Goal: Task Accomplishment & Management: Manage account settings

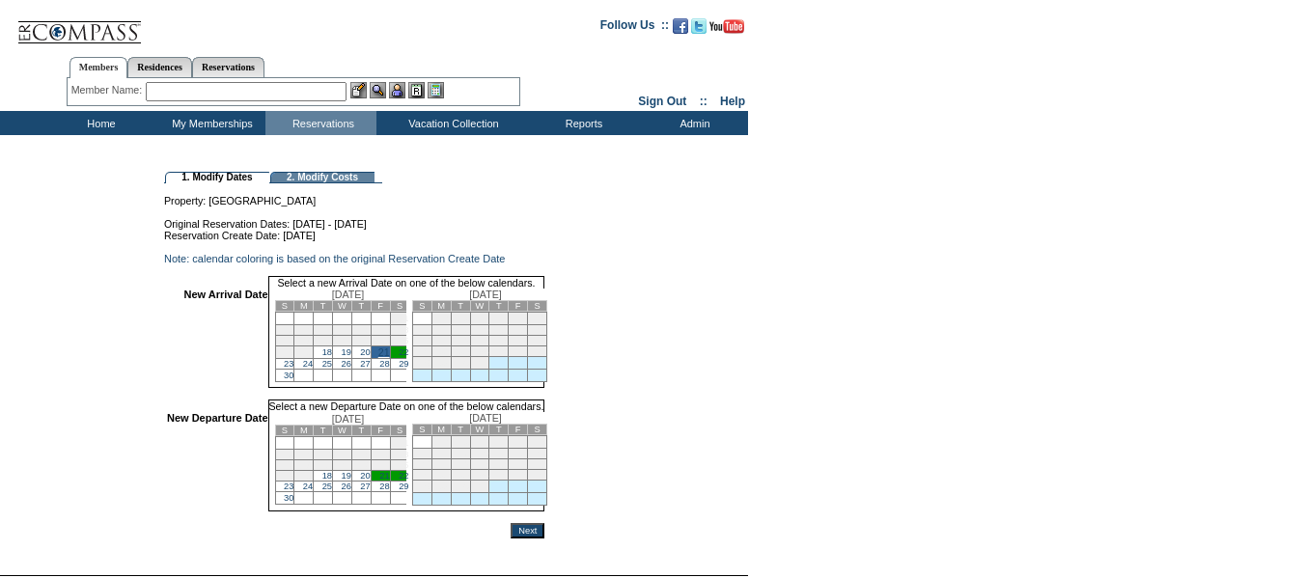
click at [313, 491] on link "24" at bounding box center [308, 487] width 10 height 10
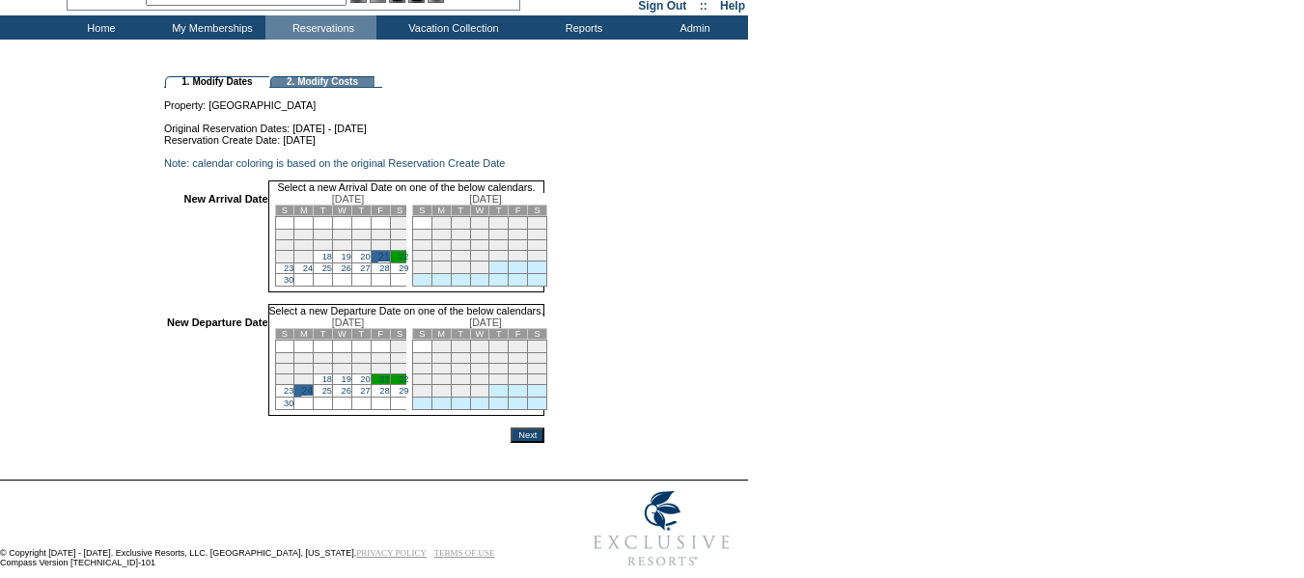
scroll to position [96, 0]
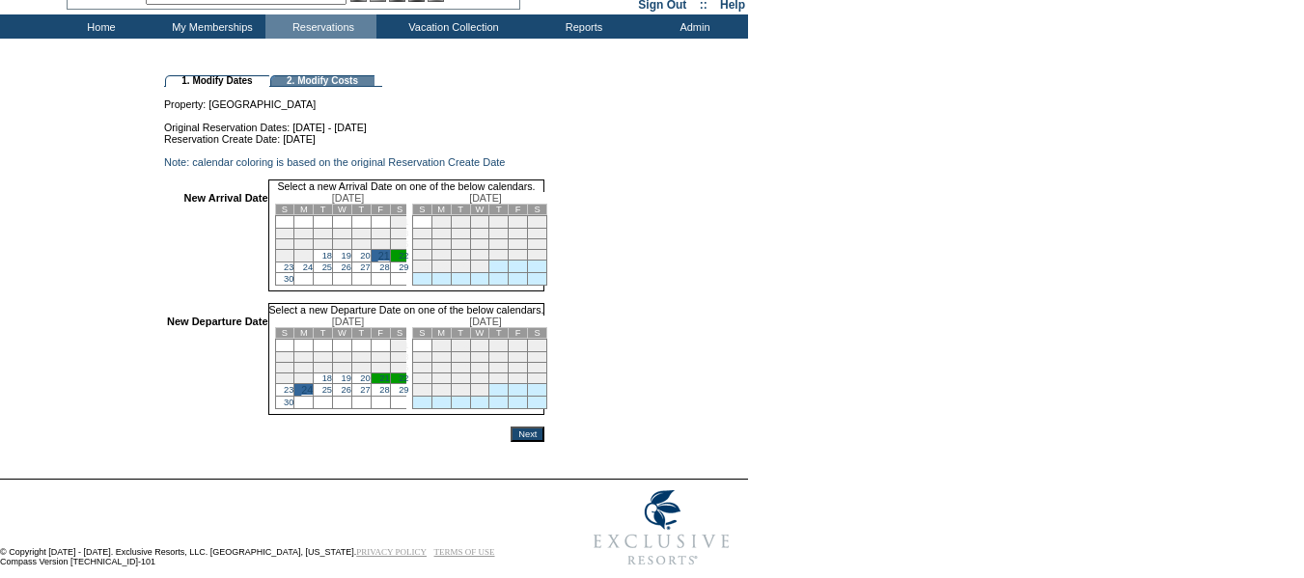
click at [544, 442] on input "Next" at bounding box center [527, 434] width 34 height 15
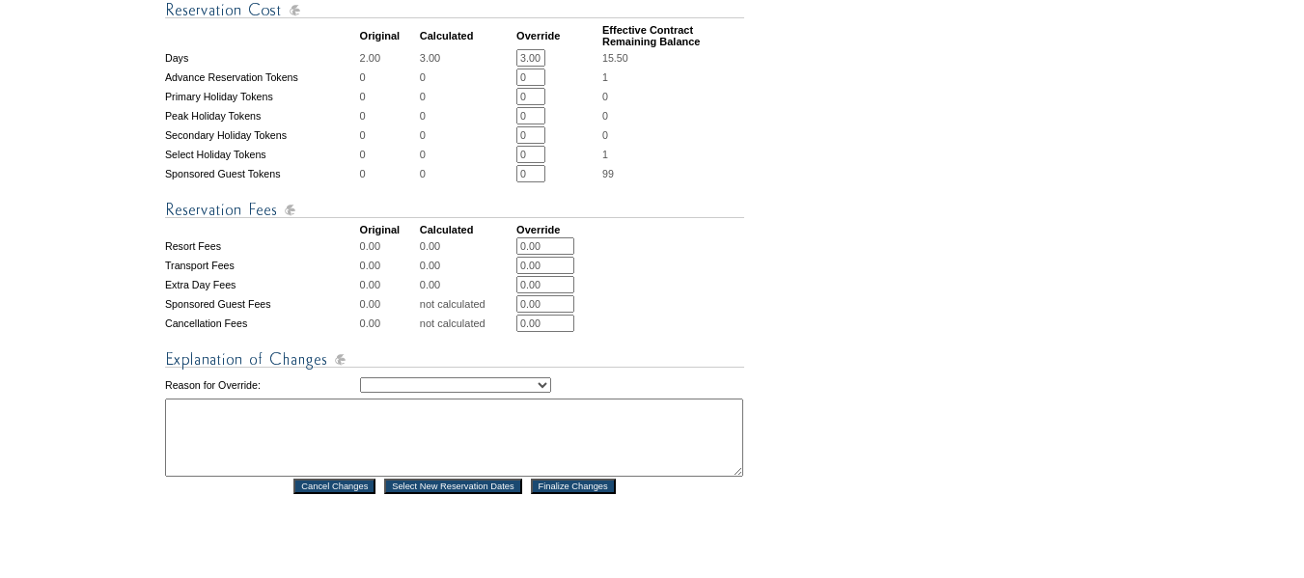
scroll to position [772, 0]
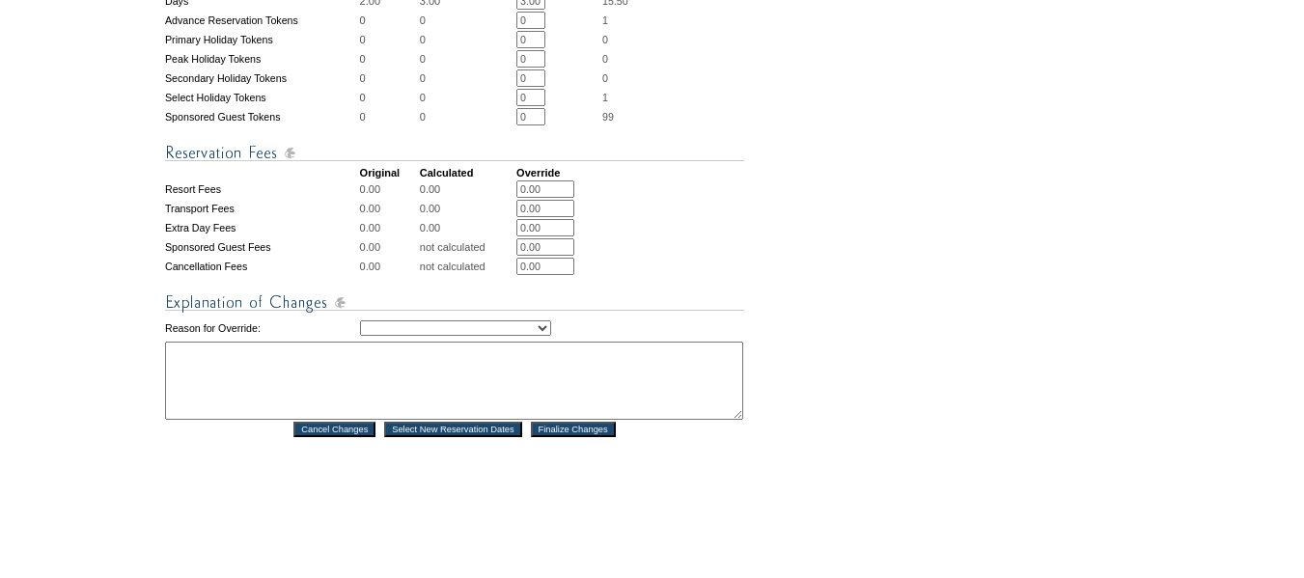
click at [551, 336] on select "Creating Continuous Stay Days Rebooked After Cancellation Editing Occupant Expe…" at bounding box center [455, 327] width 191 height 15
select select "1043"
click at [360, 336] on select "Creating Continuous Stay Days Rebooked After Cancellation Editing Occupant Expe…" at bounding box center [455, 327] width 191 height 15
click at [560, 418] on textarea at bounding box center [454, 381] width 578 height 78
type textarea "mg"
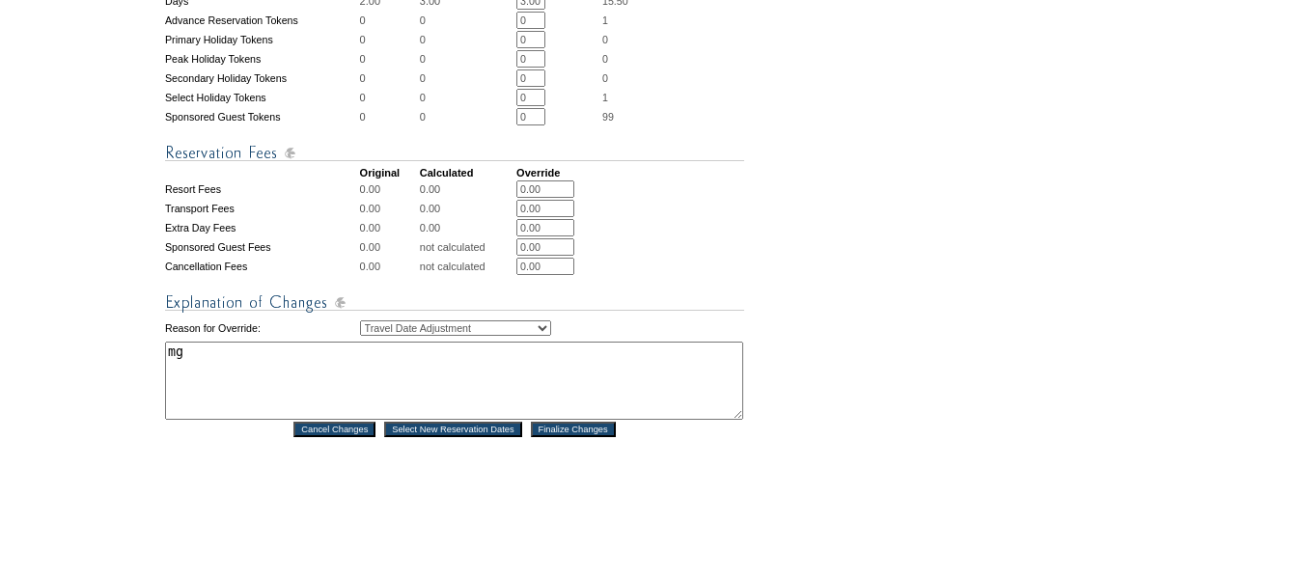
click at [605, 437] on input "Finalize Changes" at bounding box center [573, 429] width 85 height 15
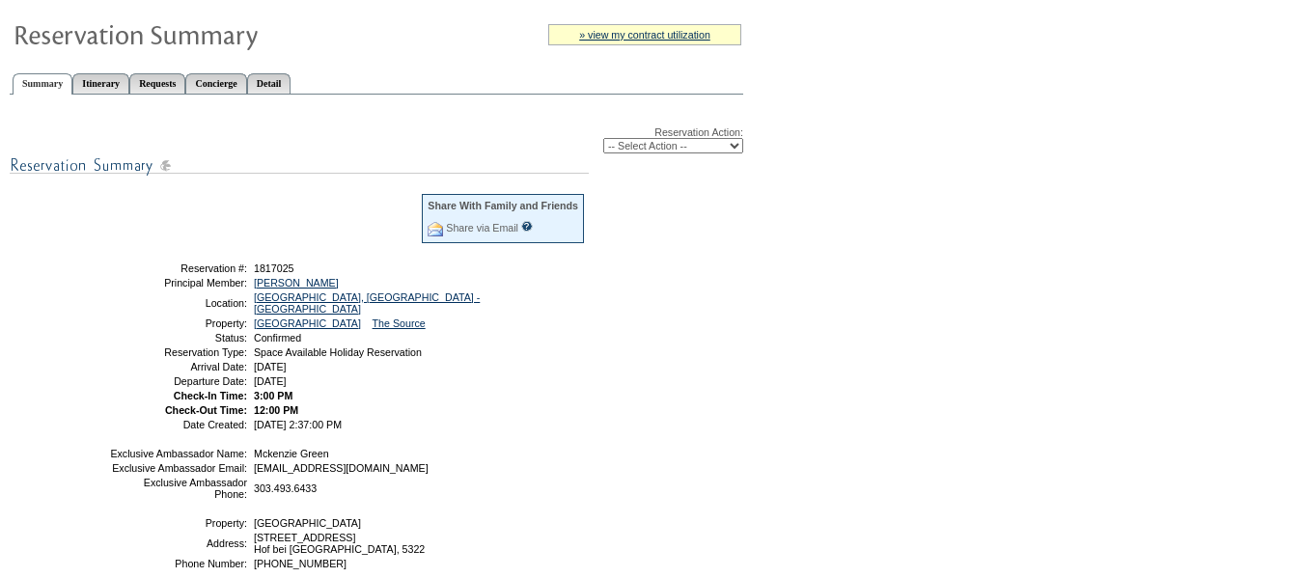
scroll to position [193, 0]
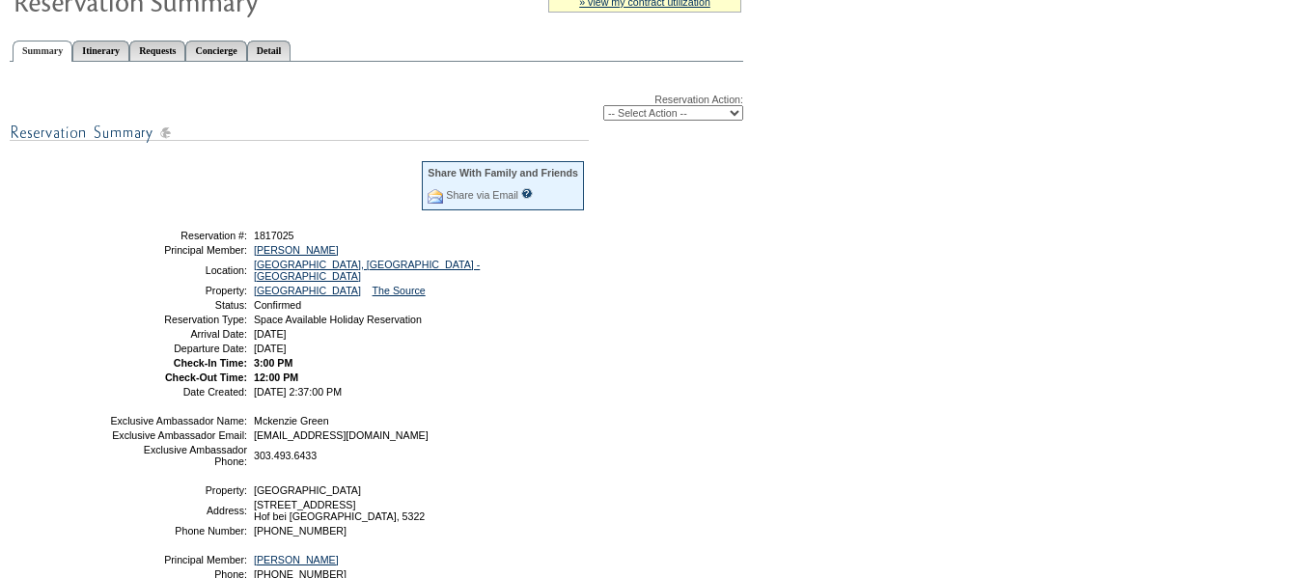
drag, startPoint x: 374, startPoint y: 398, endPoint x: 157, endPoint y: 246, distance: 264.7
click at [157, 246] on tbody "Share With Family and Friends Share via Email Share Reservation Information Ple…" at bounding box center [347, 277] width 477 height 237
copy tbody "Reservation #: 1817025 Principal Member: Meyer, Meredith Location: Salzburg, Au…"
click at [605, 362] on div "Reservation Action: -- Select Action -- Modify Reservation Dates Modify Reserva…" at bounding box center [376, 359] width 733 height 574
